Goal: Navigation & Orientation: Find specific page/section

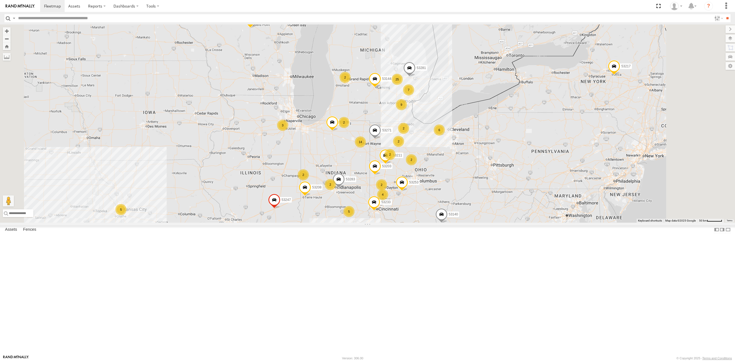
click at [0, 0] on span "Basemaps" at bounding box center [0, 0] width 0 height 0
click at [0, 0] on span "Satellite + Roadmap" at bounding box center [0, 0] width 0 height 0
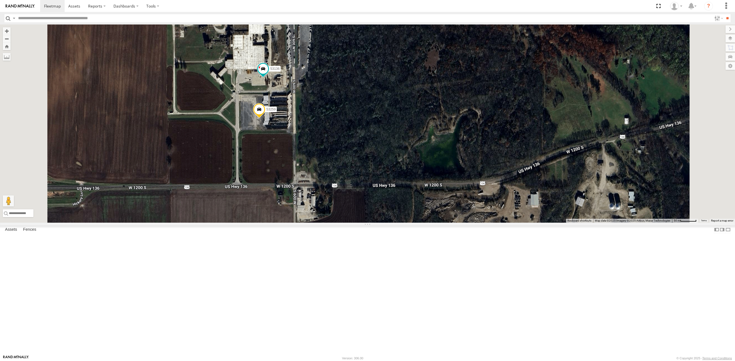
click at [265, 118] on span at bounding box center [259, 110] width 12 height 15
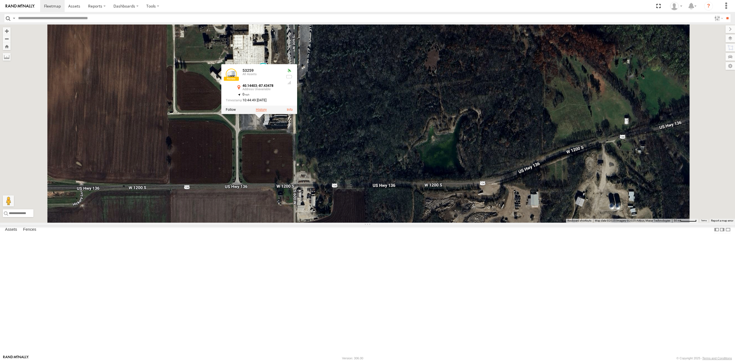
click at [266, 112] on label at bounding box center [261, 110] width 11 height 4
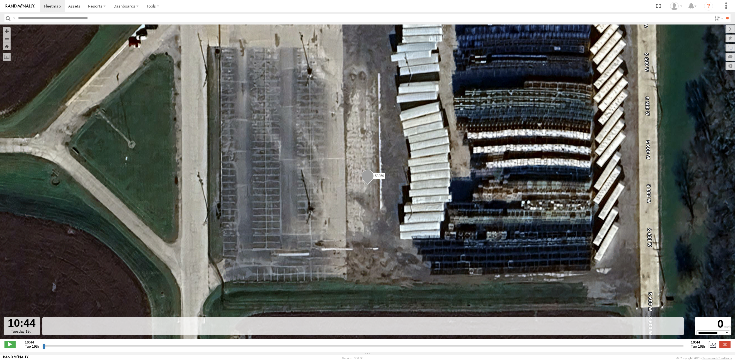
click at [6, 16] on input "button" at bounding box center [7, 18] width 7 height 8
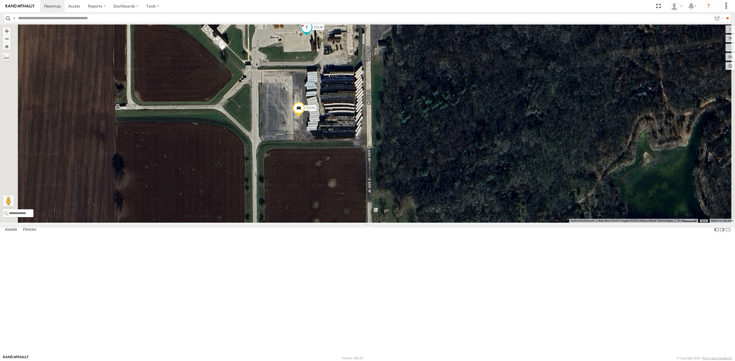
click at [311, 32] on span at bounding box center [306, 27] width 10 height 10
click at [314, 30] on label at bounding box center [308, 28] width 11 height 4
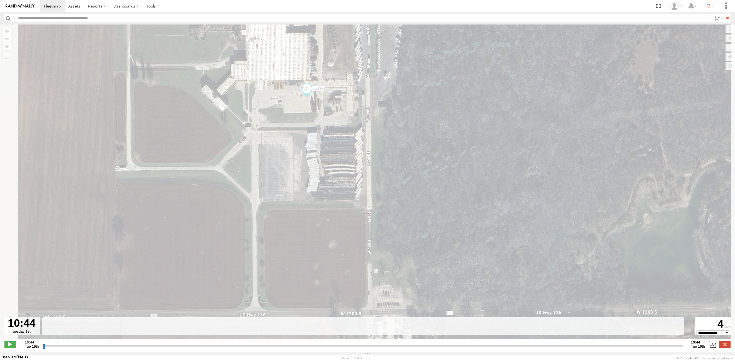
type input "**********"
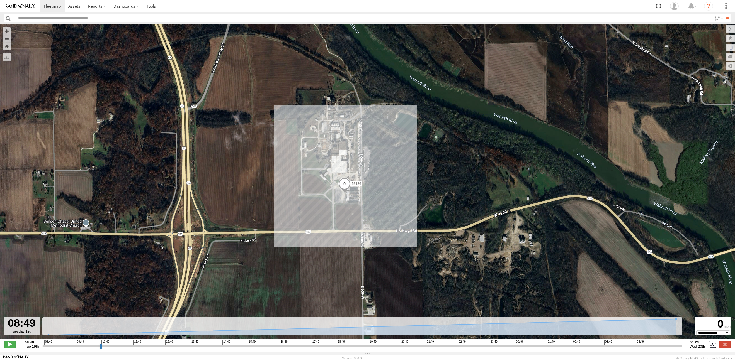
click at [7, 17] on input "button" at bounding box center [7, 18] width 7 height 8
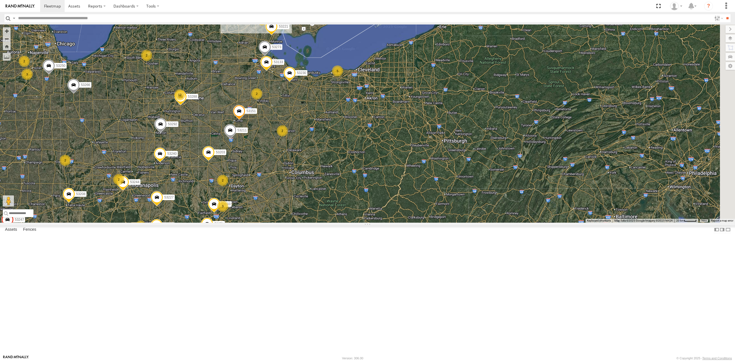
drag, startPoint x: 437, startPoint y: 165, endPoint x: 358, endPoint y: 178, distance: 80.3
click at [358, 178] on div "53271 53230 53247 53151 53250 53203 53212 53266 53291 53217 53208 53245 53292 5…" at bounding box center [367, 124] width 735 height 198
